Goal: Task Accomplishment & Management: Use online tool/utility

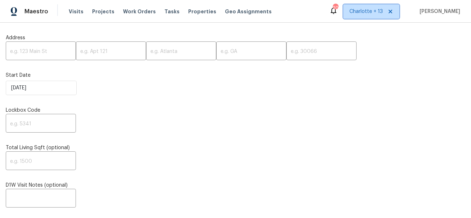
click at [392, 12] on icon at bounding box center [391, 12] width 4 height 4
click at [383, 12] on span "Alabama Other" at bounding box center [361, 11] width 42 height 7
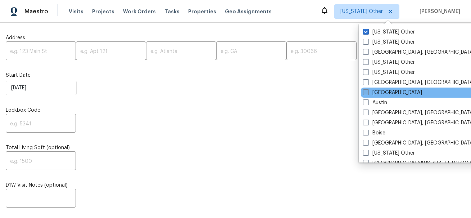
click at [366, 89] on label "Atlanta" at bounding box center [392, 92] width 59 height 7
click at [366, 89] on input "Atlanta" at bounding box center [365, 91] width 5 height 5
checkbox input "true"
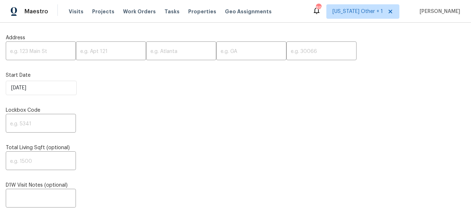
click at [311, 116] on div "​" at bounding box center [236, 124] width 460 height 17
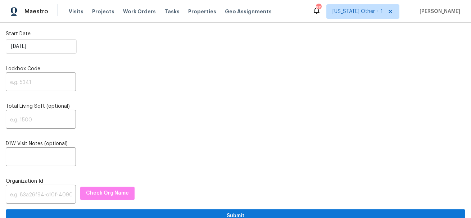
scroll to position [672, 0]
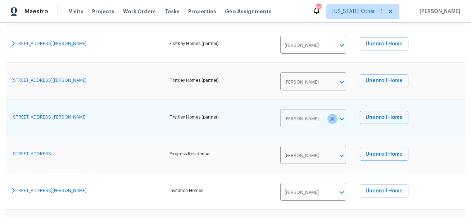
click at [336, 122] on icon "Clear" at bounding box center [332, 118] width 7 height 7
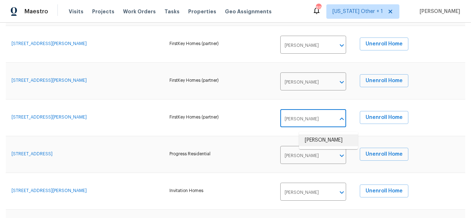
click at [324, 137] on li "Michael Durham" at bounding box center [328, 140] width 59 height 12
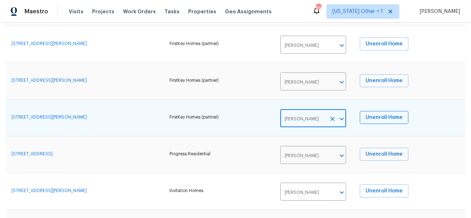
type input "Michael Durham"
click at [275, 131] on td "FirstKey Homes (partner)" at bounding box center [219, 117] width 111 height 37
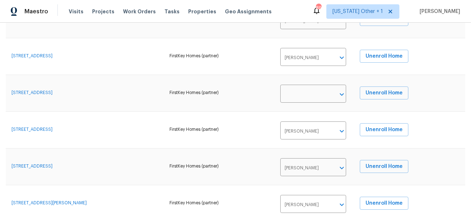
scroll to position [503, 0]
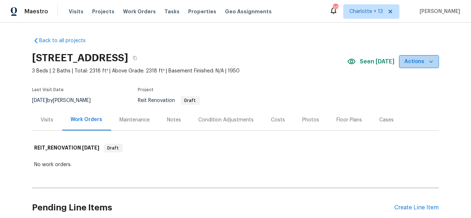
click at [433, 57] on span "Actions" at bounding box center [419, 61] width 28 height 9
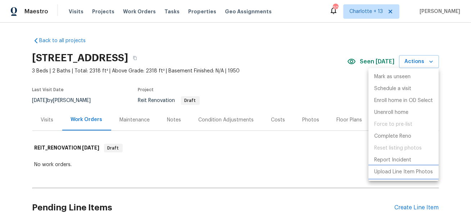
click at [396, 171] on p "Upload Line Item Photos" at bounding box center [403, 172] width 59 height 8
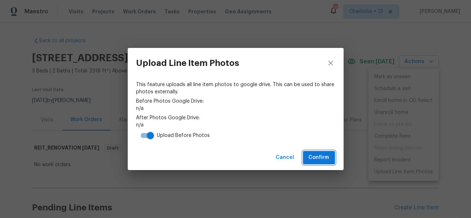
click at [316, 155] on span "Confirm" at bounding box center [319, 157] width 21 height 9
click at [316, 159] on span "Confirm" at bounding box center [319, 157] width 21 height 9
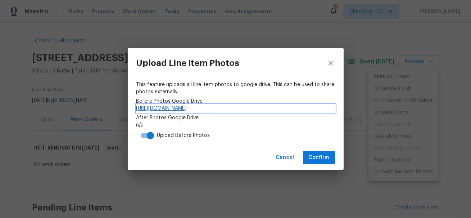
click at [301, 109] on link "[URL][DOMAIN_NAME]" at bounding box center [235, 108] width 199 height 7
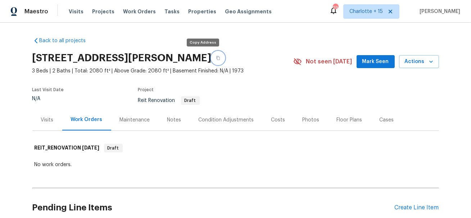
click at [216, 57] on icon "button" at bounding box center [218, 58] width 4 height 4
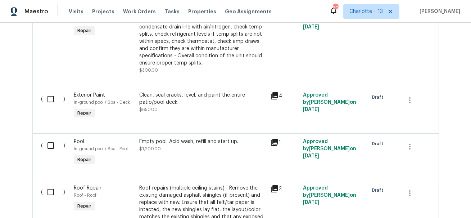
scroll to position [3647, 0]
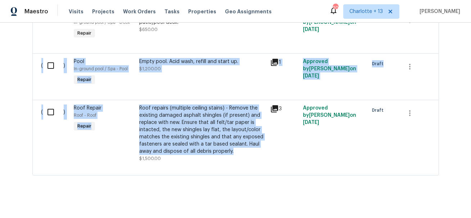
drag, startPoint x: 239, startPoint y: 147, endPoint x: 78, endPoint y: 34, distance: 197.4
click at [78, 34] on div "( ) HVAC Extras HVAC - HVAC Repair General Service HVAC system including: clean…" at bounding box center [235, 49] width 407 height 251
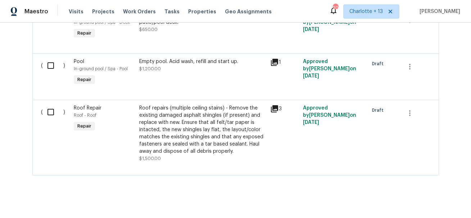
click at [326, 176] on div "Back to all projects 840 Huntington Pl, Orlando, FL 32803 3 Beds | 2 Baths | To…" at bounding box center [235, 120] width 471 height 195
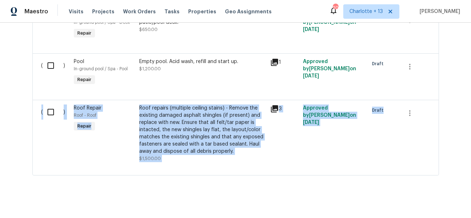
drag, startPoint x: 423, startPoint y: 142, endPoint x: 74, endPoint y: 91, distance: 352.7
click at [74, 91] on div "( ) HVAC Extras HVAC - HVAC Repair General Service HVAC system including: clean…" at bounding box center [235, 49] width 407 height 251
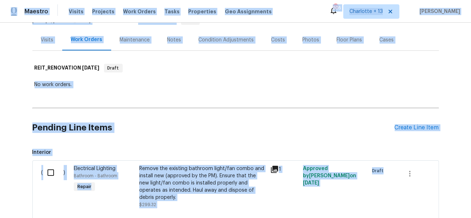
scroll to position [108, 0]
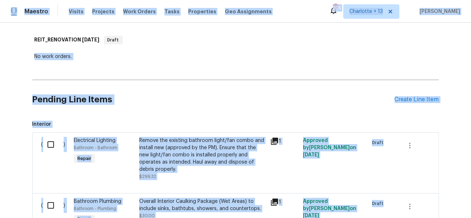
copy div "Maestro Visits Projects Work Orders Tasks Properties Geo Assignments 205 Charlo…"
click at [160, 105] on h2 "Pending Line Items" at bounding box center [213, 99] width 362 height 33
